Goal: Navigation & Orientation: Understand site structure

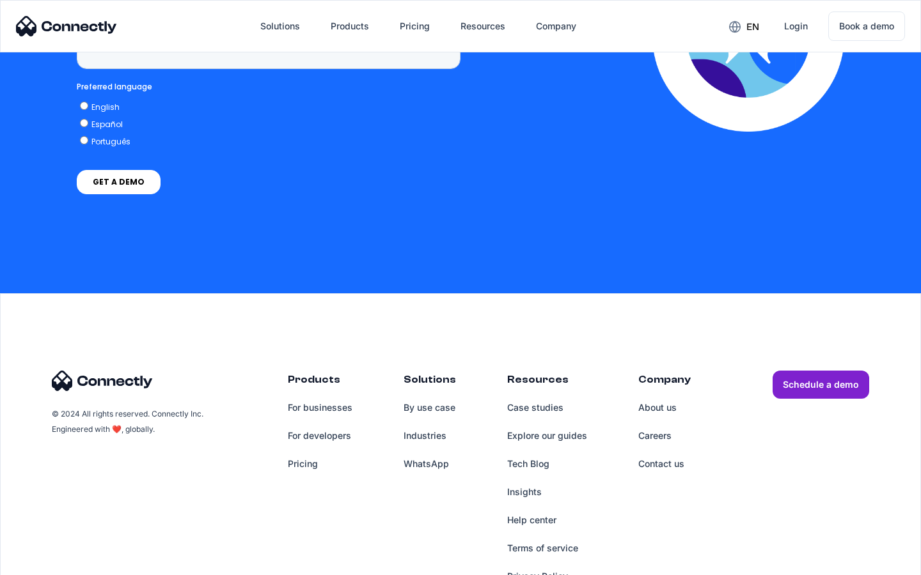
scroll to position [3256, 0]
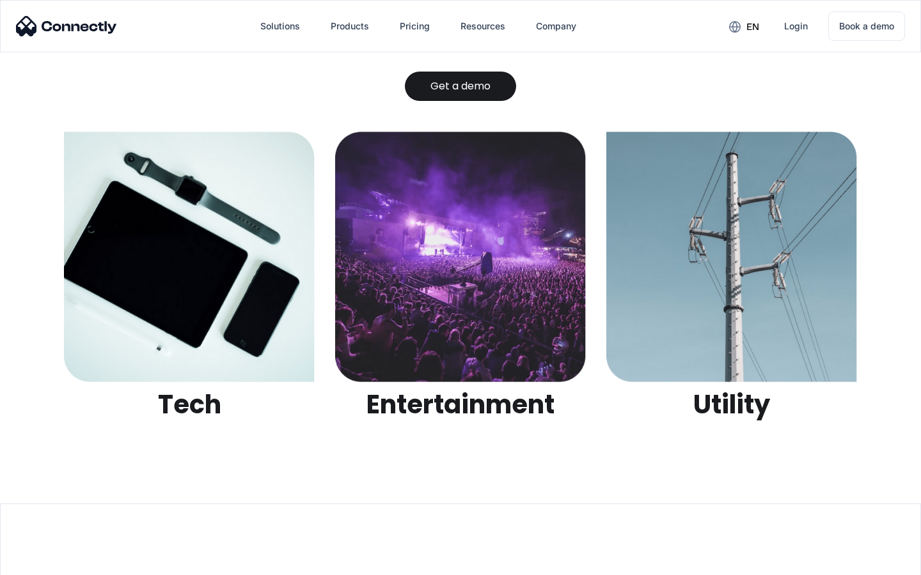
scroll to position [4034, 0]
